Goal: Task Accomplishment & Management: Use online tool/utility

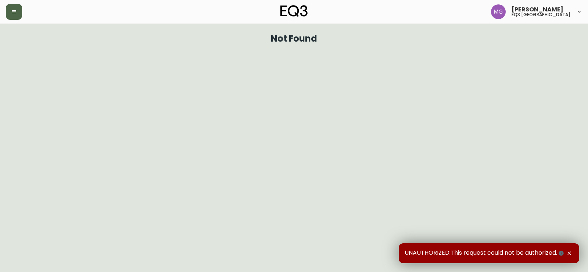
click at [15, 12] on icon "button" at bounding box center [14, 11] width 4 height 3
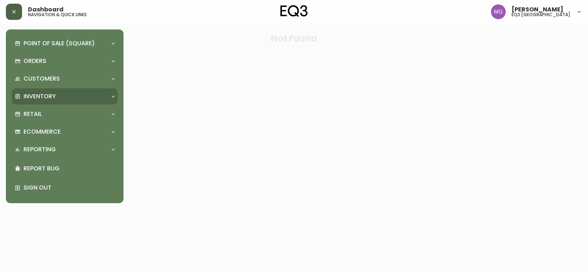
click at [32, 93] on p "Inventory" at bounding box center [40, 96] width 32 height 8
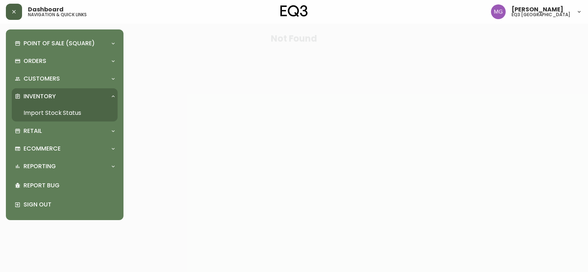
click at [38, 116] on link "Import Stock Status" at bounding box center [65, 112] width 106 height 17
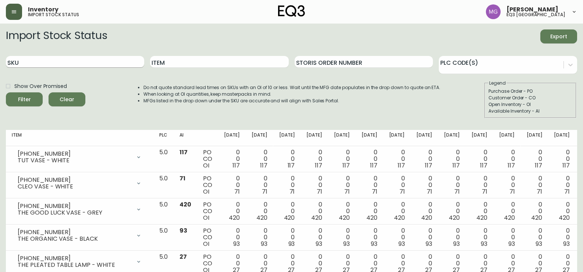
click at [90, 59] on input "SKU" at bounding box center [75, 62] width 138 height 12
paste input "G0A 3R0"
type input "G"
click at [159, 62] on input "Item" at bounding box center [219, 62] width 138 height 12
type input "PUDDLE"
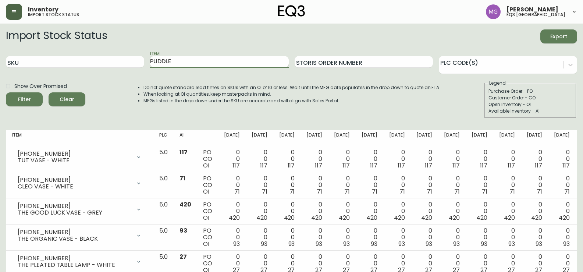
click at [6, 92] on button "Filter" at bounding box center [24, 99] width 37 height 14
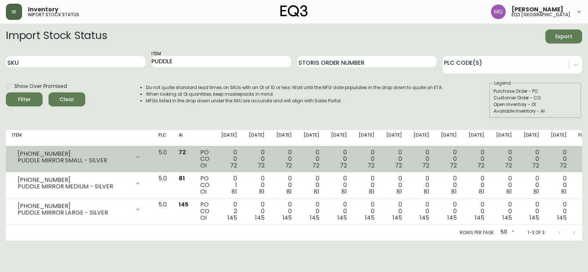
click at [54, 164] on div "PUDDLE MIRROR SMALL - SILVER" at bounding box center [74, 160] width 113 height 7
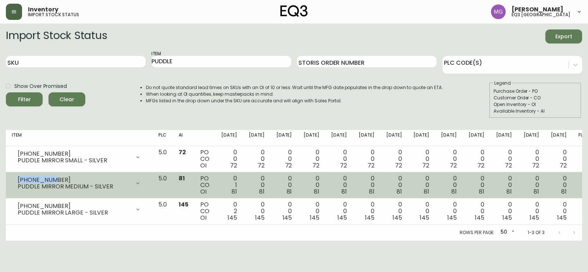
drag, startPoint x: 49, startPoint y: 178, endPoint x: 19, endPoint y: 180, distance: 30.6
click at [19, 180] on div "[PHONE_NUMBER]" at bounding box center [74, 180] width 113 height 7
copy div "[PHONE_NUMBER]"
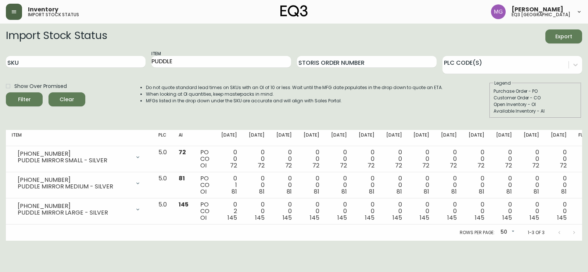
click at [37, 241] on html "Inventory import stock status [PERSON_NAME] eq3 [GEOGRAPHIC_DATA] Import Stock …" at bounding box center [294, 120] width 588 height 241
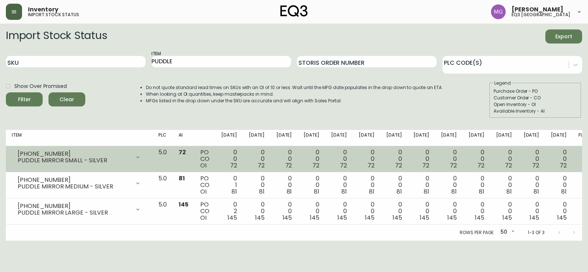
click at [49, 150] on div "[PHONE_NUMBER] PUDDLE MIRROR SMALL - SILVER" at bounding box center [79, 157] width 135 height 16
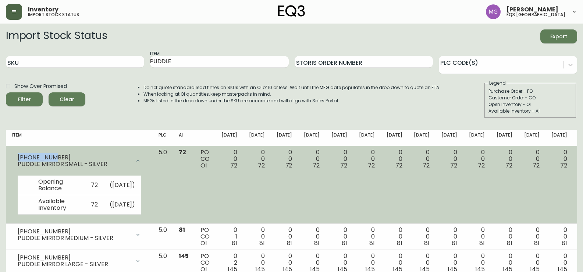
drag, startPoint x: 49, startPoint y: 156, endPoint x: 10, endPoint y: 160, distance: 39.5
click at [10, 160] on td "[PHONE_NUMBER] PUDDLE MIRROR SMALL - SILVER Opening Balance 72 ( [DATE] ) Avail…" at bounding box center [79, 185] width 147 height 78
copy div "[PHONE_NUMBER]"
